Goal: Ask a question: Seek information or help from site administrators or community

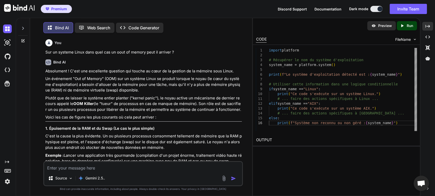
scroll to position [3401, 0]
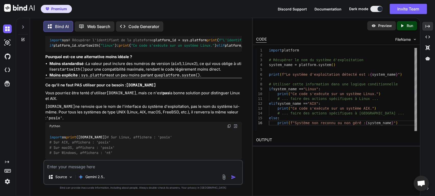
click at [112, 166] on textarea at bounding box center [143, 165] width 198 height 9
click at [24, 29] on div at bounding box center [23, 26] width 10 height 18
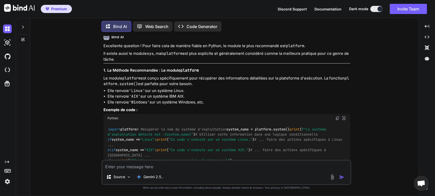
scroll to position [2405, 0]
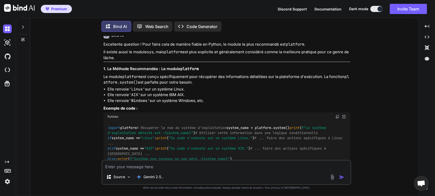
click at [20, 27] on div at bounding box center [23, 26] width 10 height 18
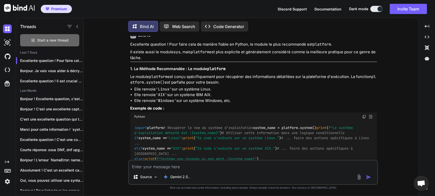
click at [46, 39] on span "Start a new thread" at bounding box center [52, 40] width 31 height 5
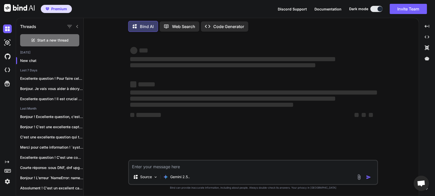
type textarea "x"
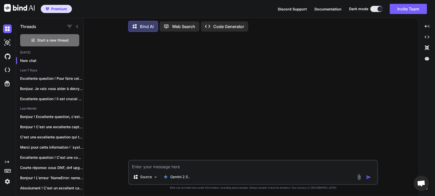
click at [177, 163] on textarea at bounding box center [253, 165] width 248 height 9
type textarea "s"
type textarea "x"
type textarea "su"
type textarea "x"
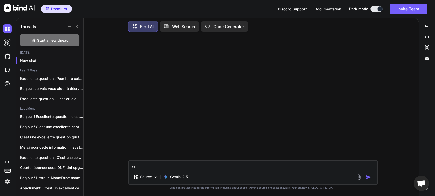
type textarea "sur"
type textarea "x"
type textarea "sur"
type textarea "x"
type textarea "sur u"
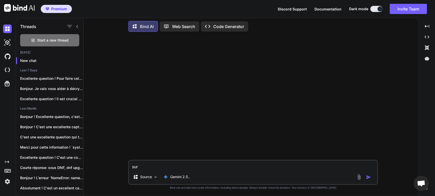
type textarea "x"
type textarea "sur un"
type textarea "x"
type textarea "sur un"
type textarea "x"
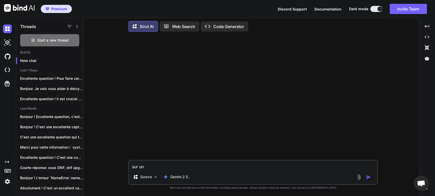
type textarea "sur un s"
type textarea "x"
type textarea "sur un sy"
type textarea "x"
type textarea "sur un sys"
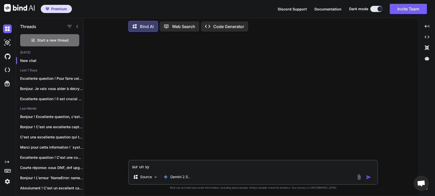
type textarea "x"
type textarea "sur un syst"
type textarea "x"
type textarea "sur un systè"
type textarea "x"
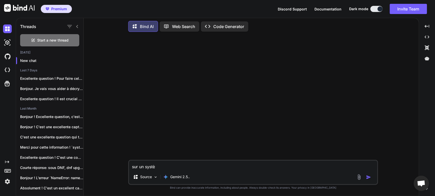
type textarea "sur un systèm"
type textarea "x"
type textarea "sur un système"
type textarea "x"
type textarea "sur un système"
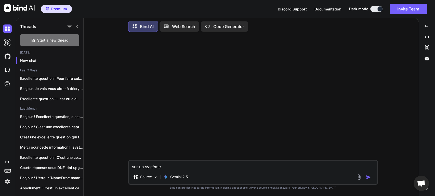
type textarea "x"
type textarea "sur un système d"
type textarea "x"
type textarea "sur un système de"
type textarea "x"
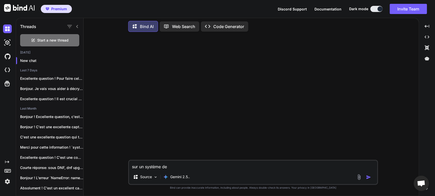
type textarea "sur un système d"
type textarea "x"
type textarea "sur un système"
type textarea "x"
type textarea "sur un système L"
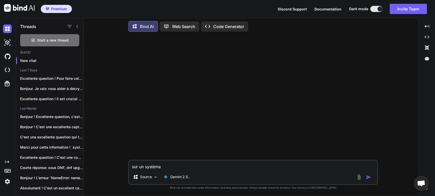
type textarea "x"
type textarea "sur un système Li"
type textarea "x"
type textarea "sur un système Lin"
type textarea "x"
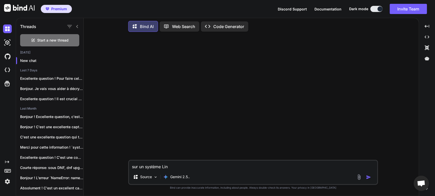
type textarea "sur un système Linu"
type textarea "x"
type textarea "sur un système Linux"
type textarea "x"
type textarea "sur un système Linux"
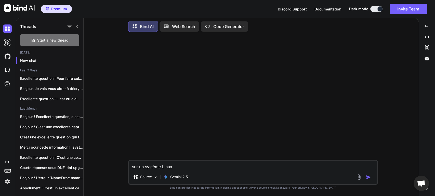
type textarea "x"
type textarea "sur un système Linux d"
type textarea "x"
type textarea "sur un système Linux de"
type textarea "x"
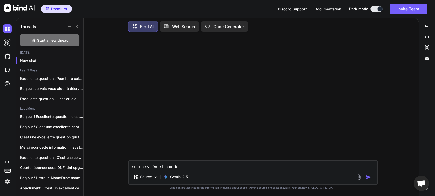
type textarea "sur un système Linux d"
type textarea "x"
type textarea "sur un système Linux"
type textarea "x"
type textarea "sur un système Linux"
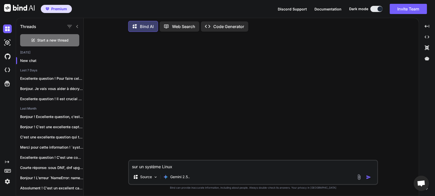
type textarea "x"
type textarea "sur un système Linux,"
type textarea "x"
type textarea "sur un système Linux,"
type textarea "x"
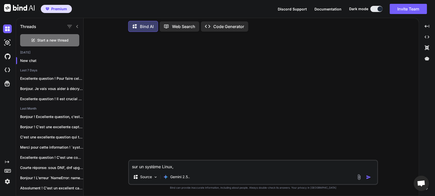
type textarea "sur un système Linux, d"
type textarea "x"
type textarea "sur un système Linux, de"
type textarea "x"
type textarea "sur un système Linux, d"
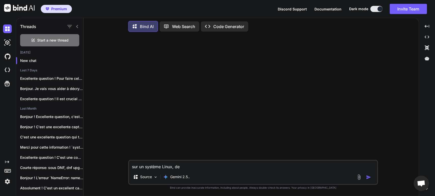
type textarea "x"
type textarea "sur un système Linux,"
type textarea "x"
type textarea "sur un système Linux, q"
type textarea "x"
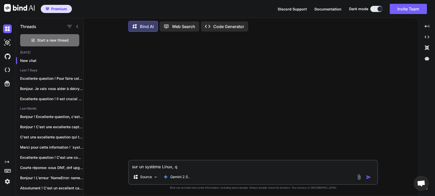
type textarea "sur un système Linux, qu"
type textarea "x"
type textarea "sur un système Linux, que"
type textarea "x"
type textarea "sur un système Linux, que"
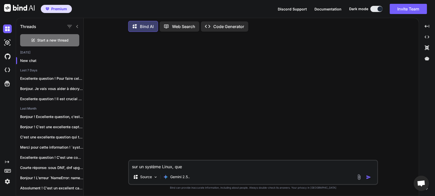
type textarea "x"
type textarea "sur un système Linux, que s"
type textarea "x"
type textarea "sur un système Linux, que su"
type textarea "x"
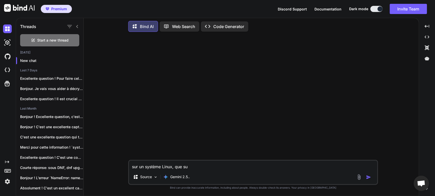
type textarea "sur un système Linux, que s"
type textarea "x"
type textarea "sur un système Linux, que si"
type textarea "x"
type textarea "sur un système Linux, que sig"
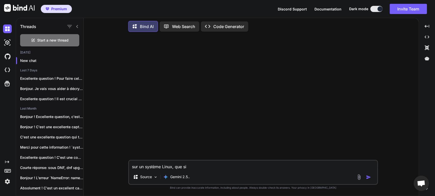
type textarea "x"
type textarea "sur un système Linux, que sign"
type textarea "x"
type textarea "sur un système Linux, que signi"
type textarea "x"
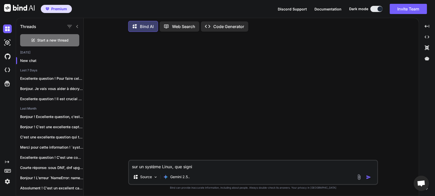
type textarea "sur un système Linux, que signif"
type textarea "x"
type textarea "sur un système Linux, que signifi"
type textarea "x"
type textarea "sur un système Linux, que signifie"
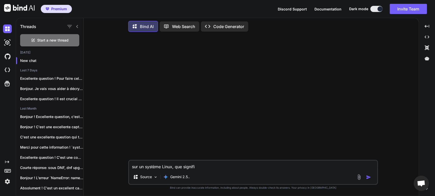
type textarea "x"
type textarea "sur un système Linux, que signifie"
type textarea "x"
type textarea "sur un système Linux, que signifie d"
type textarea "x"
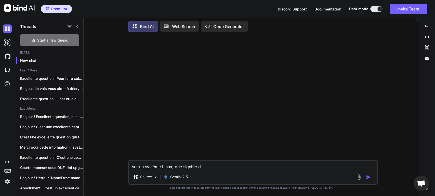
type textarea "sur un système Linux, que signifie de"
type textarea "x"
type textarea "sur un système Linux, que signifie d"
type textarea "x"
type textarea "sur un système Linux, que signifie"
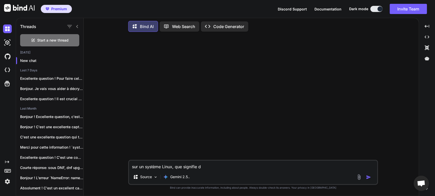
type textarea "x"
type textarea "sur un système Linux, que signifie u"
type textarea "x"
type textarea "sur un système Linux, que signifie un"
type textarea "x"
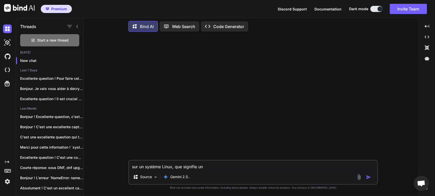
type textarea "sur un système Linux, que signifie un"
type textarea "x"
type textarea "sur un système Linux, que signifie un d"
type textarea "x"
type textarea "sur un système Linux, que signifie un de"
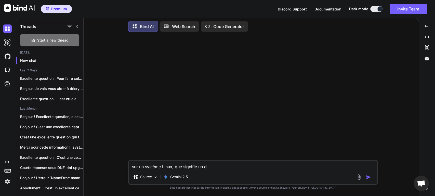
type textarea "x"
type textarea "sur un système Linux, que signifie un d"
type textarea "x"
type textarea "sur un système Linux, que signifie un"
type textarea "x"
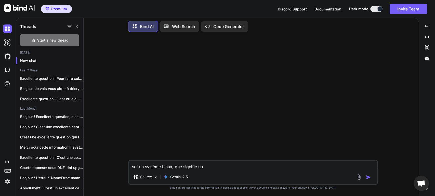
type textarea "sur un système Linux, que signifie un s"
type textarea "x"
type textarea "sur un système Linux, que signifie un sa"
type textarea "x"
type textarea "sur un système Linux, que signifie un san"
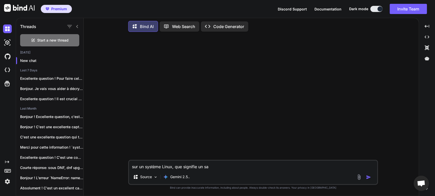
type textarea "x"
type textarea "sur un système Linux, que signifie un sanc"
type textarea "x"
type textarea "sur un système Linux, que signifie un sanch"
type textarea "x"
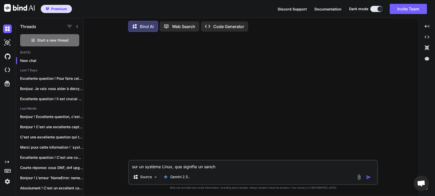
type textarea "sur un système Linux, que signifie un sanc"
type textarea "x"
type textarea "sur un système Linux, que signifie un san"
type textarea "x"
type textarea "sur un système Linux, que signifie un sa"
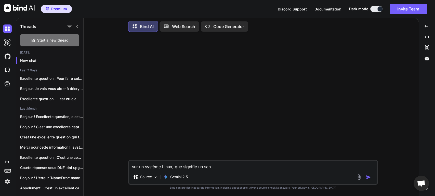
type textarea "x"
type textarea "sur un système Linux, que signifie un s"
type textarea "x"
type textarea "sur un système Linux, que signifie un"
type textarea "x"
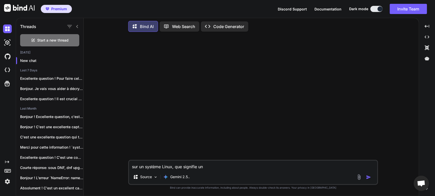
type textarea "sur un système Linux, que signifie un c"
type textarea "x"
type textarea "sur un système Linux, que signifie un ch"
type textarea "x"
type textarea "sur un système Linux, que signifie un cha"
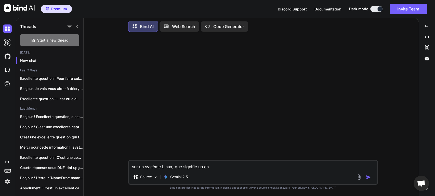
type textarea "x"
type textarea "sur un système Linux, que signifie un chan"
type textarea "x"
type textarea "sur un système Linux, que signifie un chang"
type textarea "x"
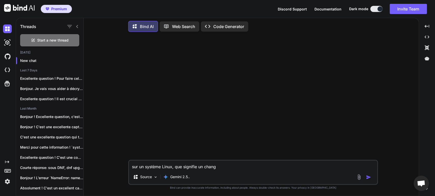
type textarea "sur un système Linux, que signifie un change"
type textarea "x"
type textarea "sur un système Linux, que signifie un changem"
type textarea "x"
type textarea "sur un système Linux, que signifie un changeme"
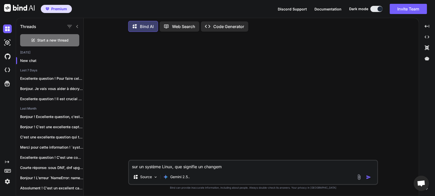
type textarea "x"
type textarea "sur un système Linux, que signifie un changemen"
type textarea "x"
type textarea "sur un système Linux, que signifie un changement"
type textarea "x"
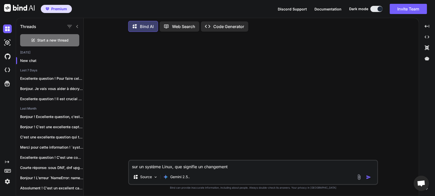
type textarea "sur un système Linux, que signifie un changement"
type textarea "x"
type textarea "sur un système Linux, que signifie un changement d"
type textarea "x"
type textarea "sur un système Linux, que signifie un changement de"
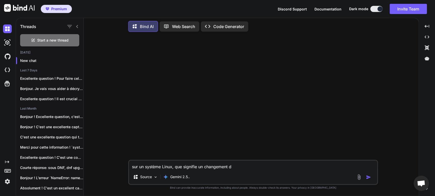
type textarea "x"
type textarea "sur un système Linux, que signifie un changement de"
type textarea "x"
type textarea "sur un système Linux, que signifie un changement de c"
type textarea "x"
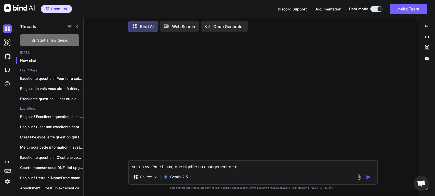
type textarea "sur un système Linux, que signifie un changement de co"
type textarea "x"
type textarea "sur un système Linux, que signifie un changement de con"
type textarea "x"
type textarea "sur un système Linux, que signifie un changement de cont"
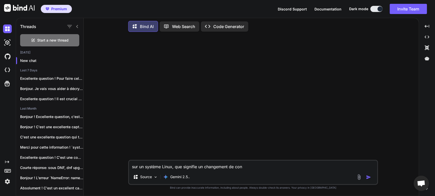
type textarea "x"
type textarea "sur un système Linux, que signifie un changement de contx"
type textarea "x"
type textarea "sur un système Linux, que signifie un changement de contxt"
type textarea "x"
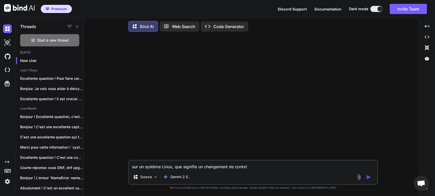
type textarea "sur un système Linux, que signifie un changement de contxte"
type textarea "x"
type textarea "sur un système Linux, que signifie un changement de contxte"
type textarea "x"
type textarea "sur un système Linux, que signifie un changement de contxte d"
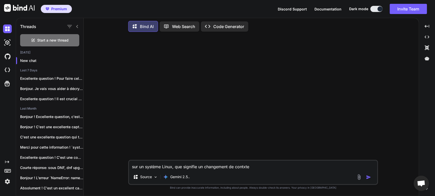
type textarea "x"
type textarea "sur un système Linux, que signifie un changement de contxte de"
type textarea "x"
type textarea "sur un système Linux, que signifie un changement de contxte d"
type textarea "x"
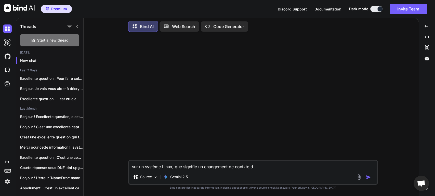
type textarea "sur un système Linux, que signifie un changement de contxte"
type textarea "x"
type textarea "sur un système Linux, que signifie un changement de contxte d"
type textarea "x"
type textarea "sur un système Linux, que signifie un changement de contxte de"
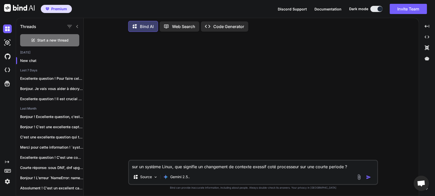
click at [368, 180] on img "button" at bounding box center [368, 177] width 5 height 5
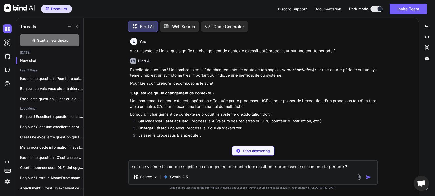
click at [193, 103] on p "Un changement de contexte est l'opération effectuée par le processeur (CPU) pou…" at bounding box center [253, 103] width 247 height 11
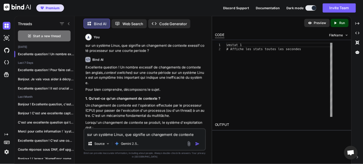
scroll to position [2, 0]
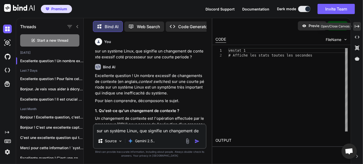
click at [357, 27] on icon "Created with Pixso." at bounding box center [357, 26] width 5 height 5
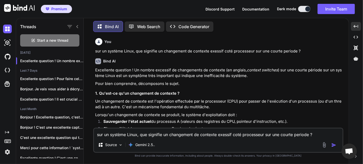
click at [263, 92] on h3 "1. Qu'est-ce qu'un changement de contexte ?" at bounding box center [218, 93] width 247 height 6
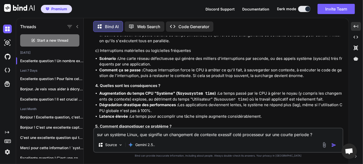
scroll to position [325, 0]
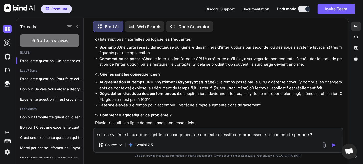
click at [160, 131] on textarea "sur un système Linux, que signifie un changement de contexte exessif coté proce…" at bounding box center [218, 132] width 248 height 9
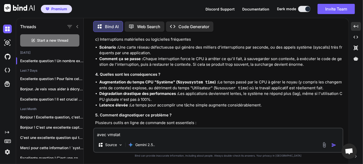
click at [230, 71] on h3 "4. Quelles sont les conséquences ?" at bounding box center [218, 74] width 247 height 6
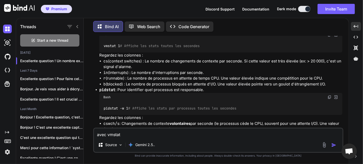
scroll to position [393, 0]
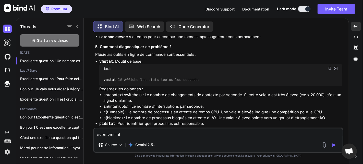
click at [128, 132] on textarea "avec vmstat" at bounding box center [218, 132] width 248 height 9
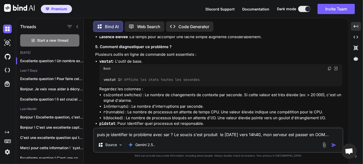
click at [334, 144] on img "button" at bounding box center [333, 144] width 5 height 5
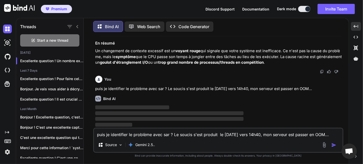
scroll to position [572, 0]
click at [79, 26] on icon at bounding box center [77, 26] width 4 height 4
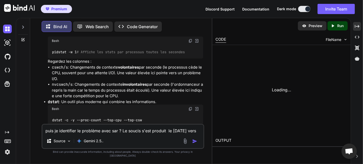
scroll to position [672, 0]
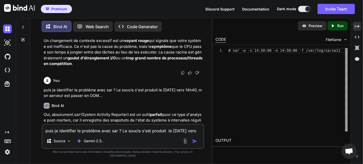
click at [121, 108] on div "Bind AI" at bounding box center [123, 106] width 159 height 6
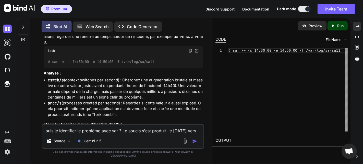
scroll to position [842, 0]
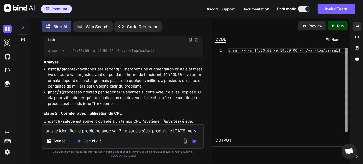
click at [83, 133] on textarea "puis je identifier le problème avec sar ? Le soucis s'est produit le [DATE] ver…" at bounding box center [122, 128] width 161 height 9
click at [195, 143] on img "button" at bounding box center [194, 140] width 5 height 5
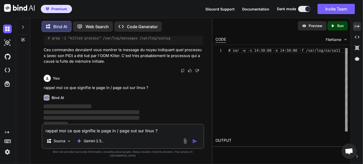
scroll to position [1443, 0]
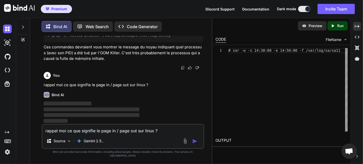
click at [165, 79] on div "You" at bounding box center [123, 75] width 159 height 7
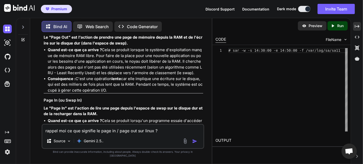
scroll to position [1613, 0]
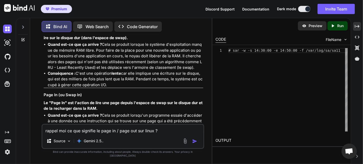
click at [178, 70] on p "Quand est-ce que ça arrive ? Cela se produit lorsque le système d'exploitation …" at bounding box center [125, 56] width 155 height 29
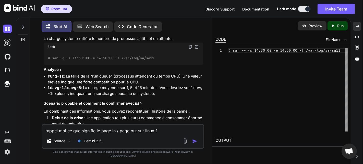
scroll to position [1204, 0]
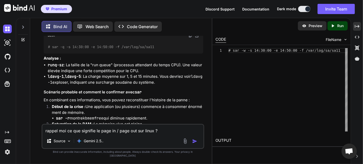
click at [112, 69] on li "runq-sz : La taille de la "run queue" (processus attendant du temps CPU). Une v…" at bounding box center [125, 67] width 155 height 11
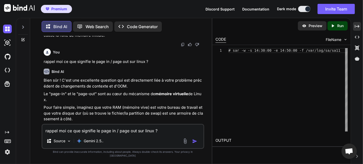
scroll to position [1454, 0]
